Goal: Check status: Check status

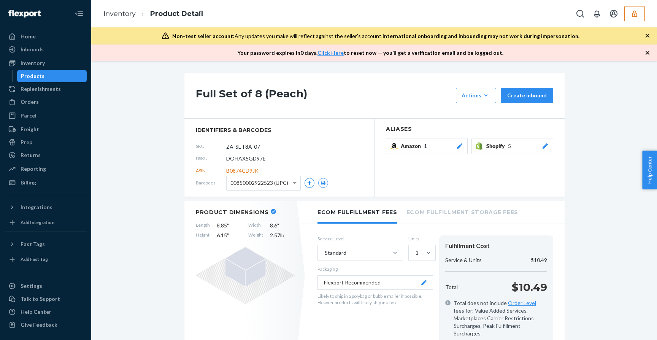
click at [631, 13] on icon "button" at bounding box center [635, 14] width 8 height 8
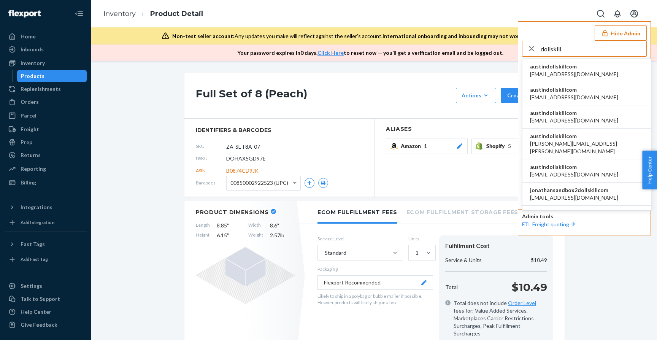
type input "dollskill"
click at [553, 67] on span "austindollskillcom" at bounding box center [574, 67] width 88 height 8
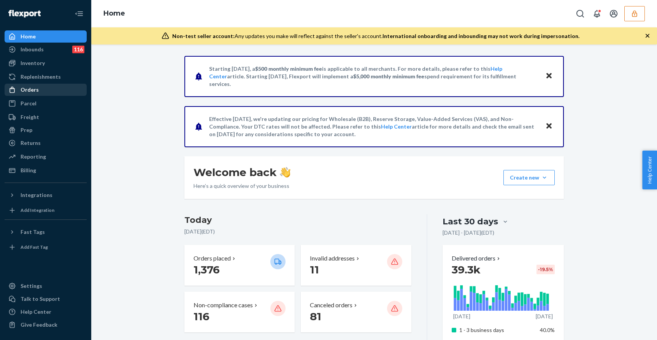
click at [44, 91] on div "Orders" at bounding box center [45, 89] width 81 height 11
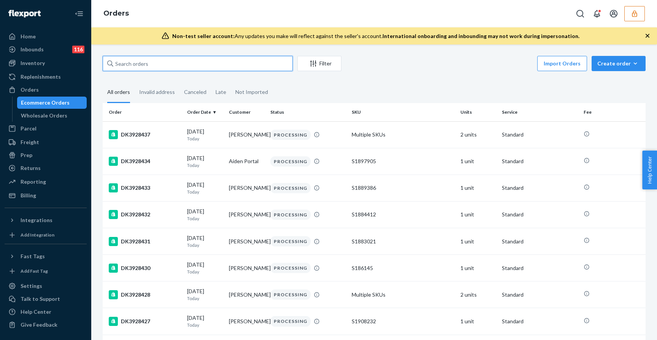
click at [155, 67] on input "text" at bounding box center [198, 63] width 190 height 15
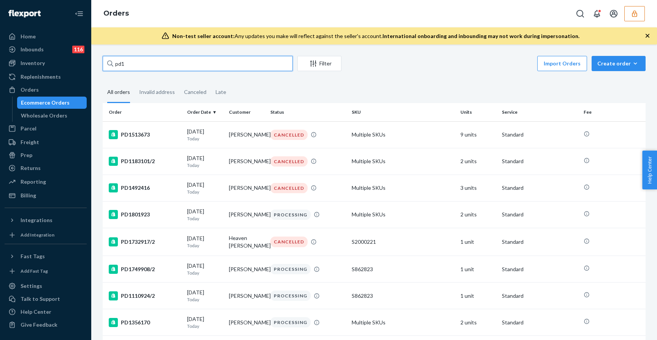
click at [152, 66] on input "pd1" at bounding box center [198, 63] width 190 height 15
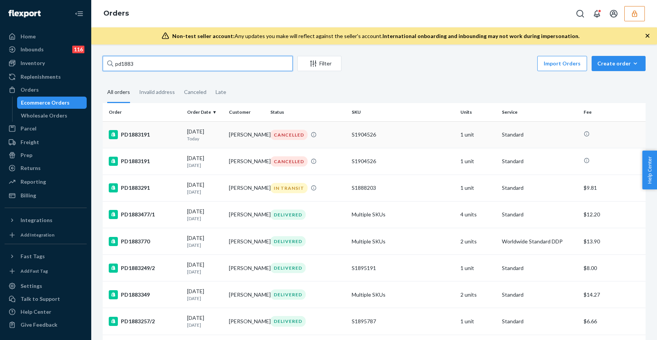
type input "pd1883"
click at [151, 138] on div "PD1883191" at bounding box center [145, 134] width 72 height 9
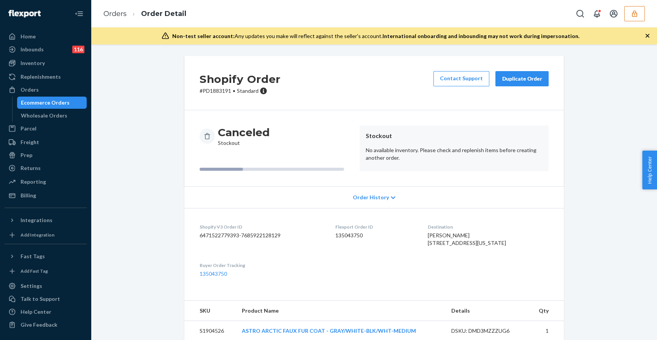
scroll to position [25, 0]
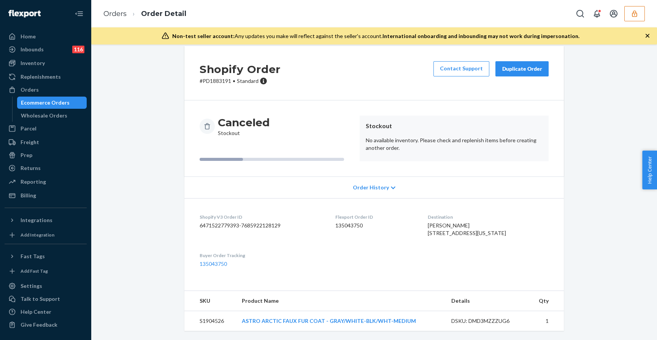
click at [218, 320] on td "S1904526" at bounding box center [209, 321] width 51 height 20
copy td "S1904526"
click at [488, 320] on div "DSKU: DMD3MZZZUG6" at bounding box center [486, 321] width 71 height 8
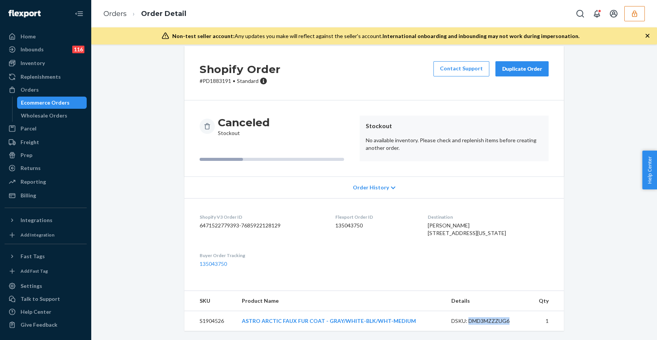
copy div "DMD3MZZZUG6"
click at [213, 323] on td "S1904526" at bounding box center [209, 321] width 51 height 20
copy td "S1904526"
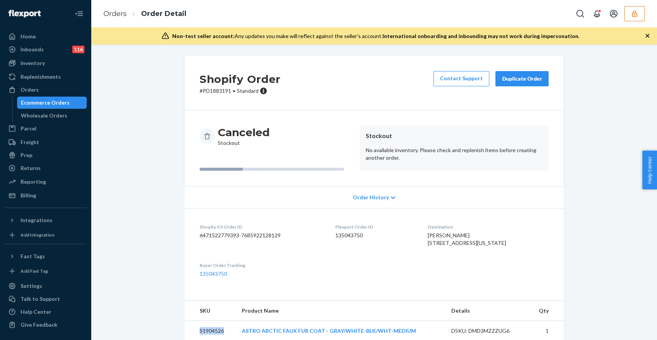
click at [223, 89] on p "# PD1883191 • Standard" at bounding box center [240, 91] width 81 height 8
copy p "PD1883191"
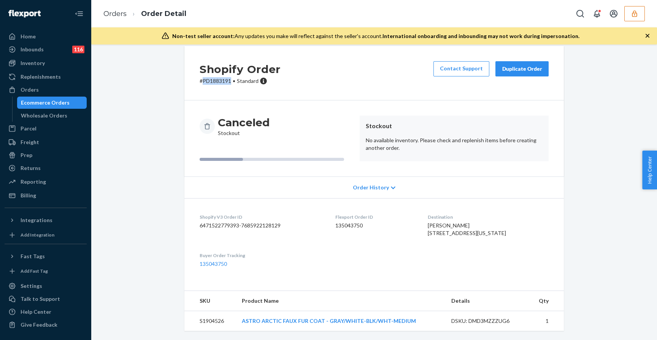
click at [638, 13] on icon "button" at bounding box center [635, 14] width 8 height 8
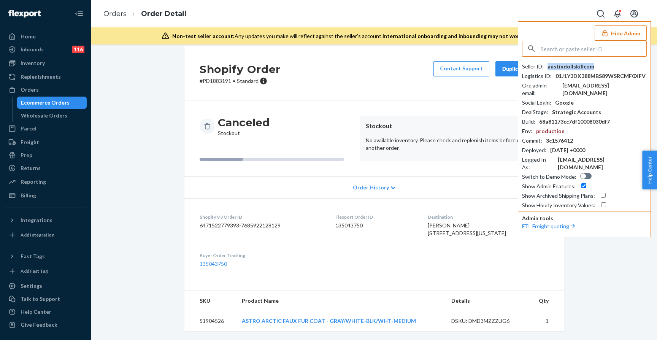
click at [566, 65] on div "austindollskillcom" at bounding box center [571, 67] width 47 height 8
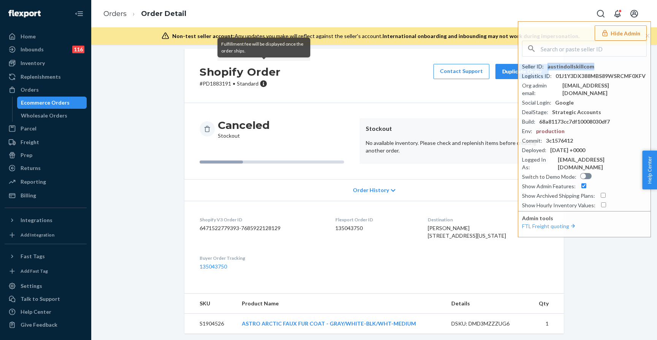
scroll to position [0, 0]
